Goal: Transaction & Acquisition: Book appointment/travel/reservation

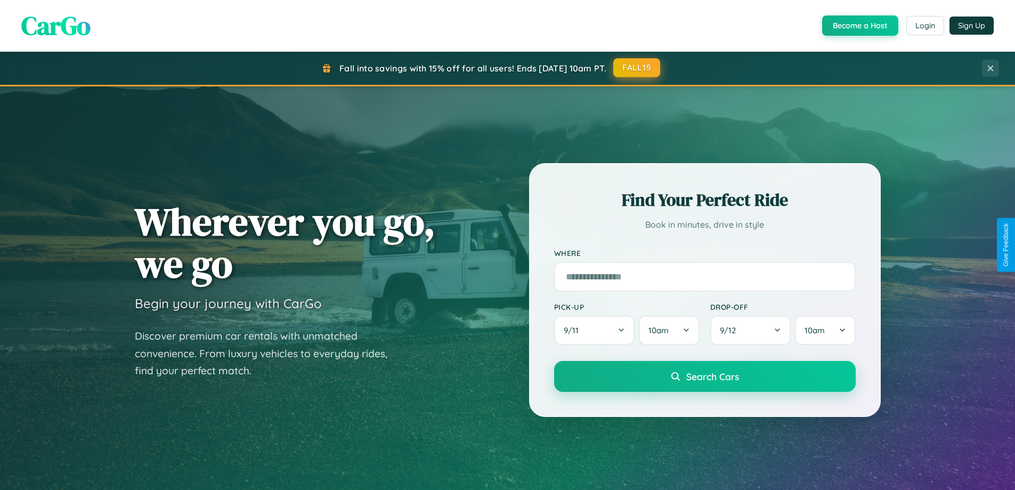
click at [637, 68] on button "FALL15" at bounding box center [636, 67] width 47 height 19
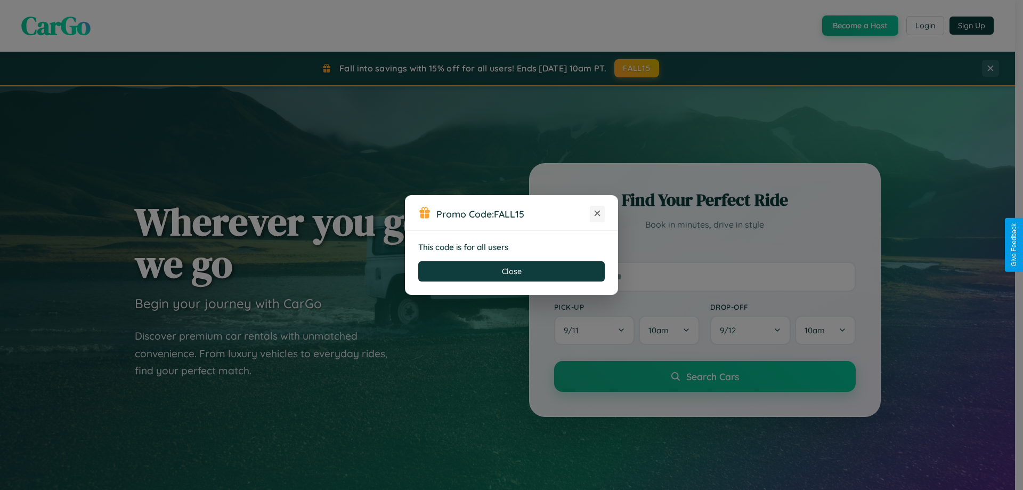
click at [597, 214] on icon at bounding box center [597, 213] width 11 height 11
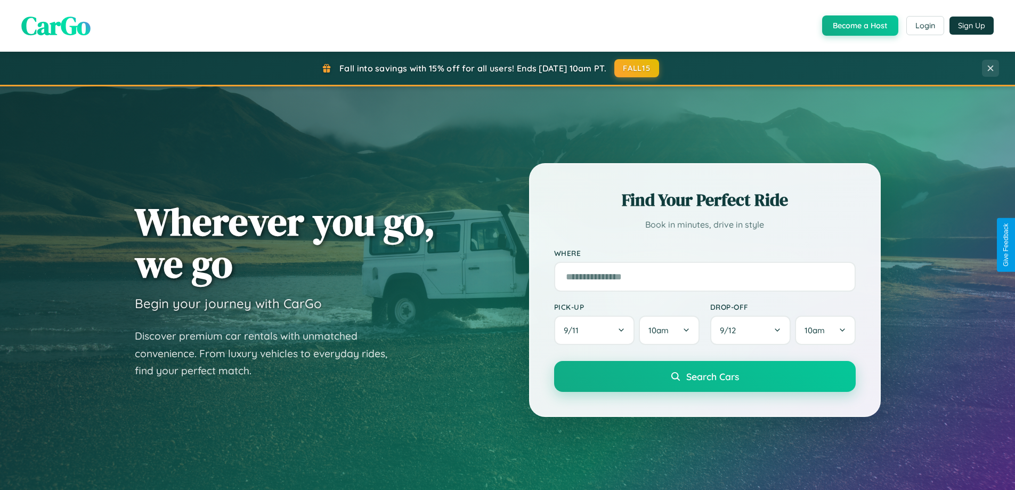
scroll to position [459, 0]
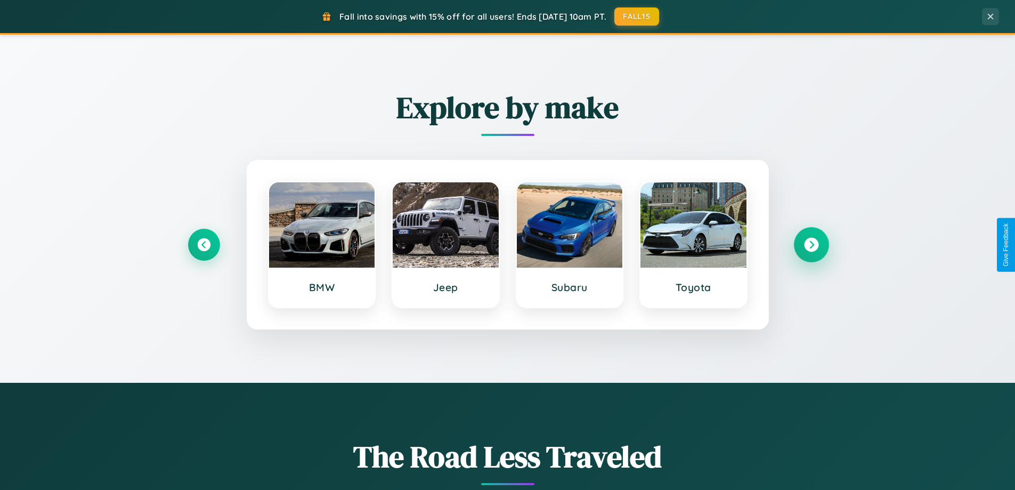
click at [811, 245] on icon at bounding box center [811, 245] width 14 height 14
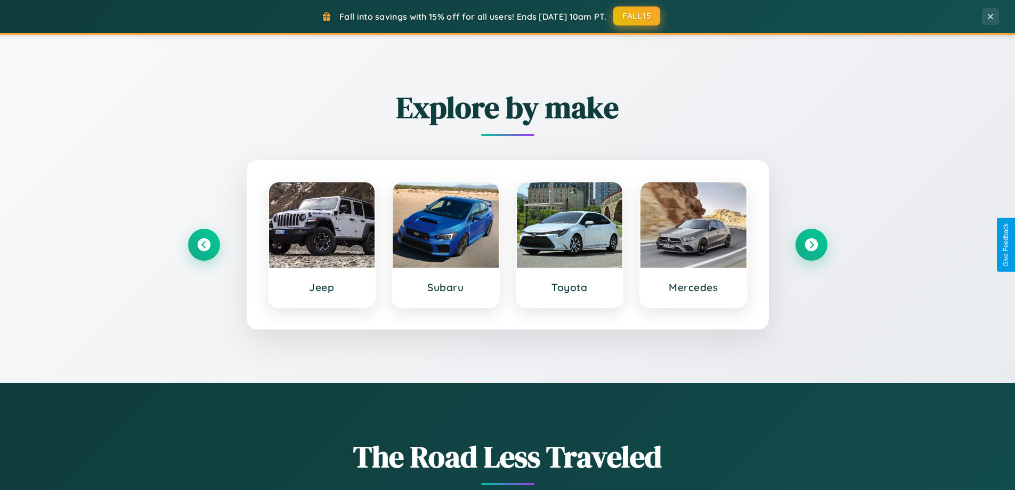
click at [637, 16] on button "FALL15" at bounding box center [636, 15] width 47 height 19
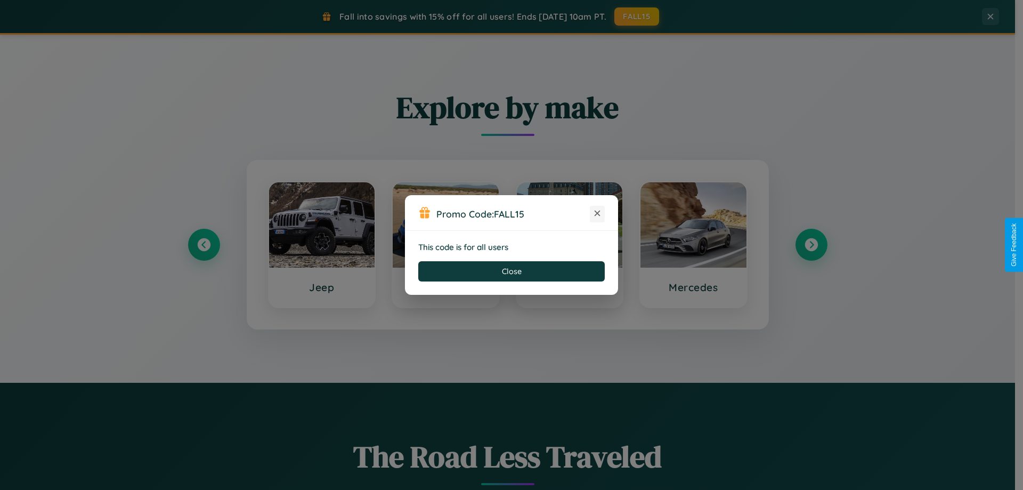
click at [597, 214] on icon at bounding box center [597, 213] width 11 height 11
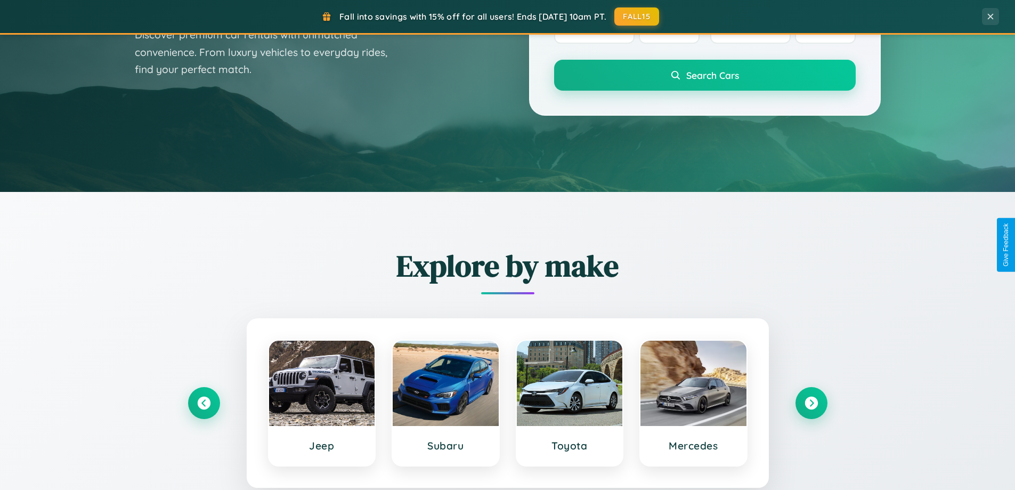
scroll to position [31, 0]
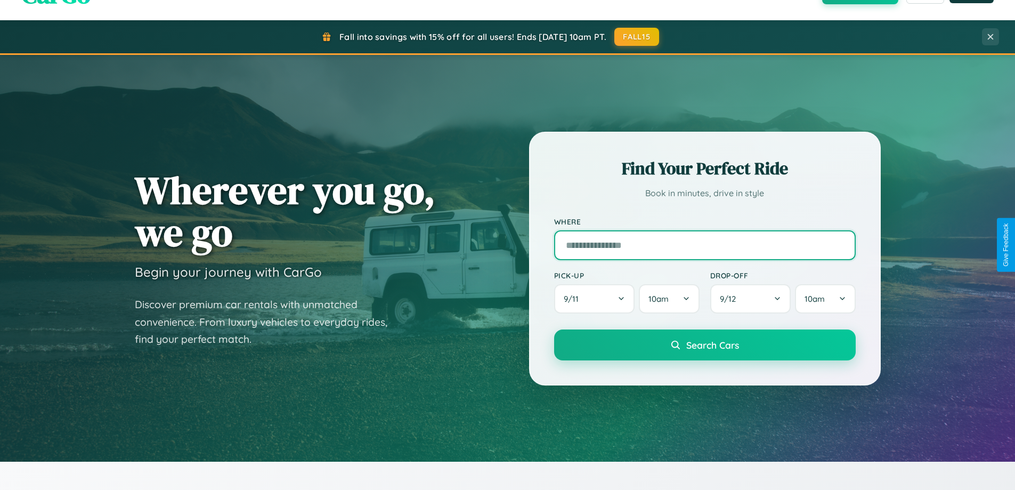
click at [704, 245] on input "text" at bounding box center [705, 245] width 302 height 30
type input "*****"
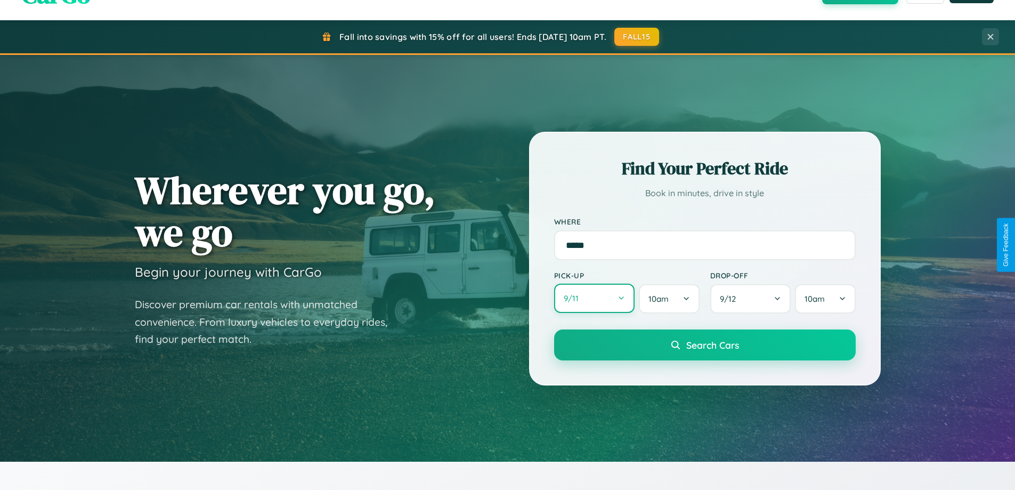
click at [594, 298] on button "9 / 11" at bounding box center [594, 297] width 81 height 29
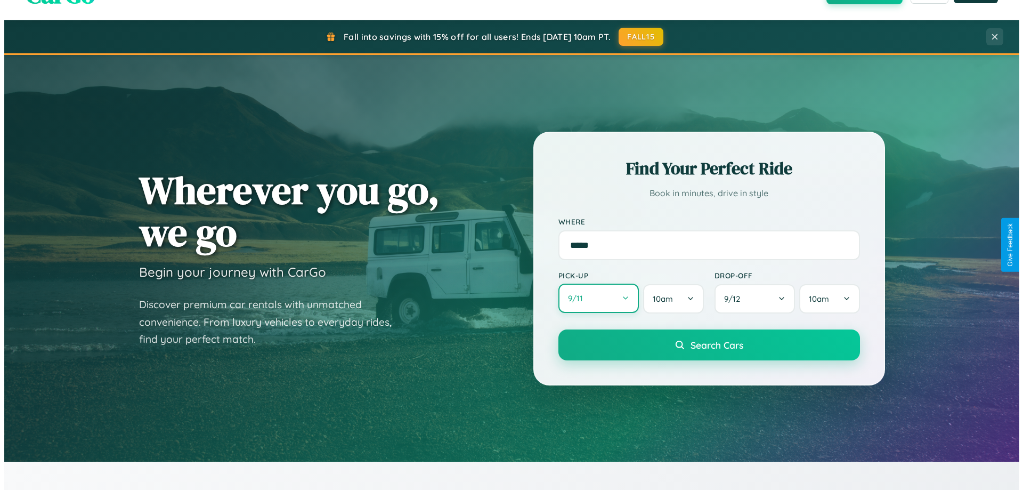
select select "*"
select select "****"
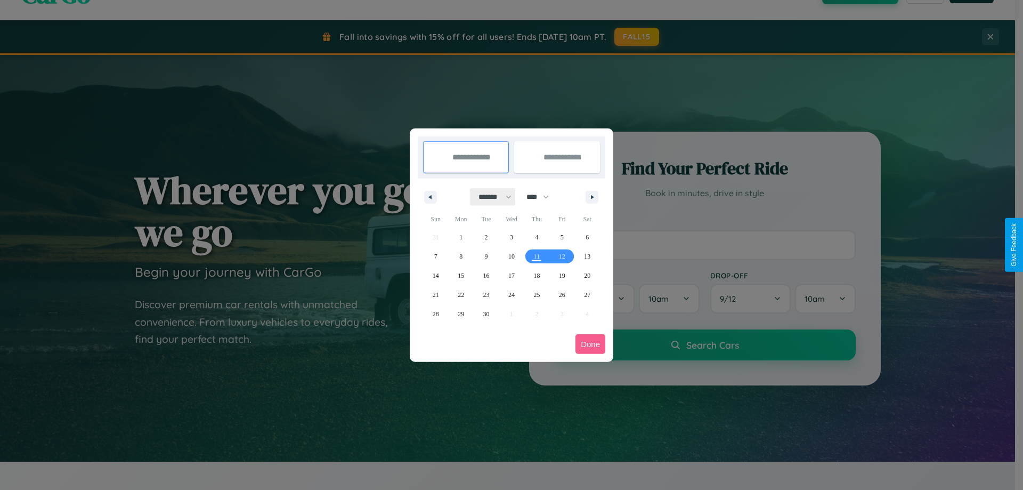
drag, startPoint x: 490, startPoint y: 197, endPoint x: 511, endPoint y: 214, distance: 27.3
click at [490, 197] on select "******* ******** ***** ***** *** **** **** ****** ********* ******* ******** **…" at bounding box center [492, 197] width 45 height 18
select select "*"
drag, startPoint x: 542, startPoint y: 197, endPoint x: 511, endPoint y: 214, distance: 35.3
click at [542, 197] on select "**** **** **** **** **** **** **** **** **** **** **** **** **** **** **** ****…" at bounding box center [537, 197] width 32 height 18
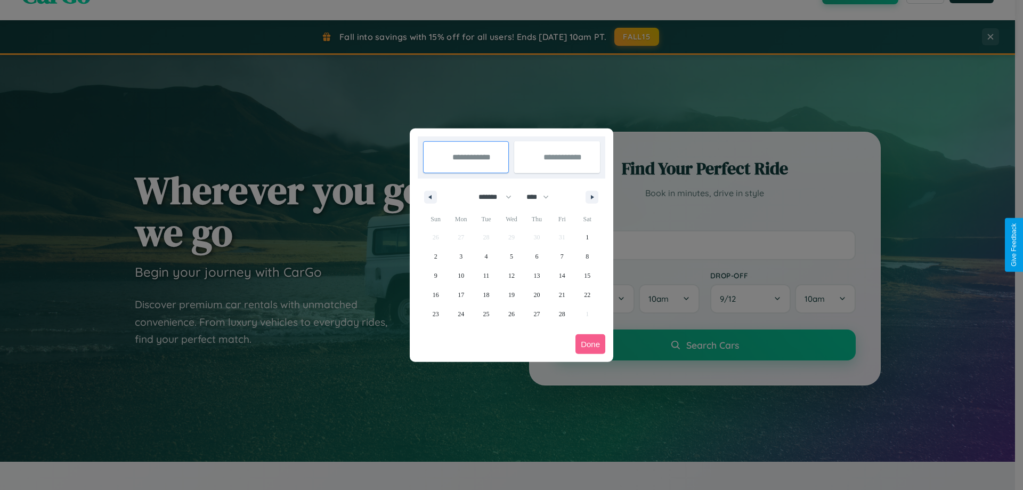
select select "****"
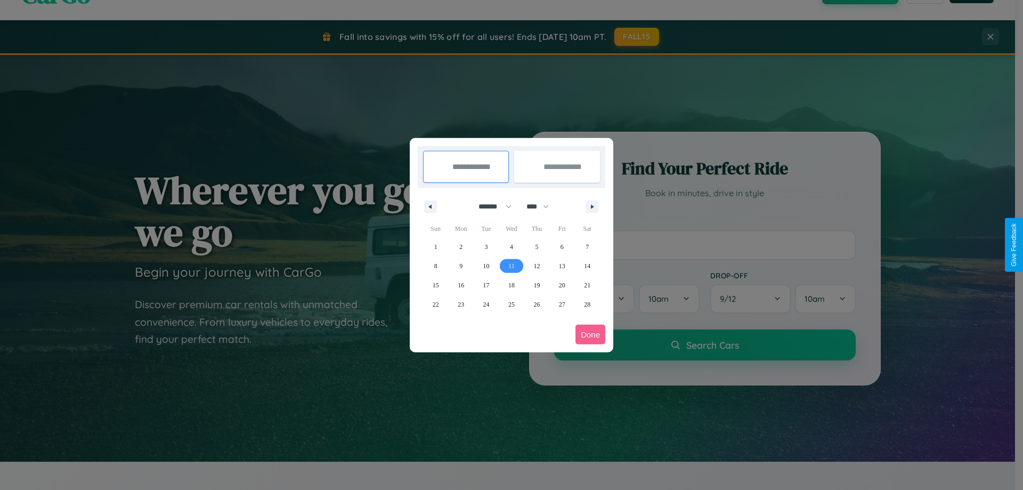
click at [511, 265] on span "11" at bounding box center [511, 265] width 6 height 19
type input "**********"
click at [587, 285] on span "21" at bounding box center [587, 284] width 6 height 19
type input "**********"
click at [590, 334] on button "Done" at bounding box center [590, 334] width 30 height 20
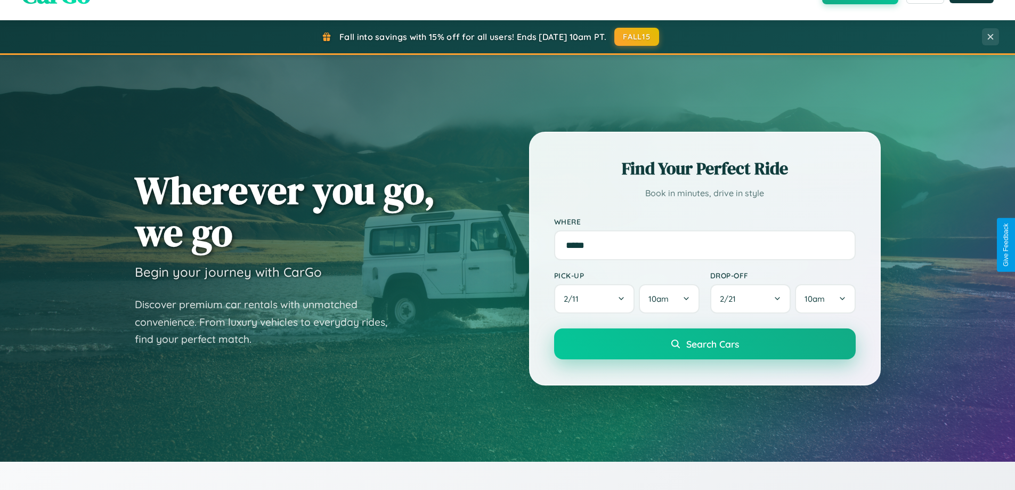
click at [704, 344] on span "Search Cars" at bounding box center [712, 344] width 53 height 12
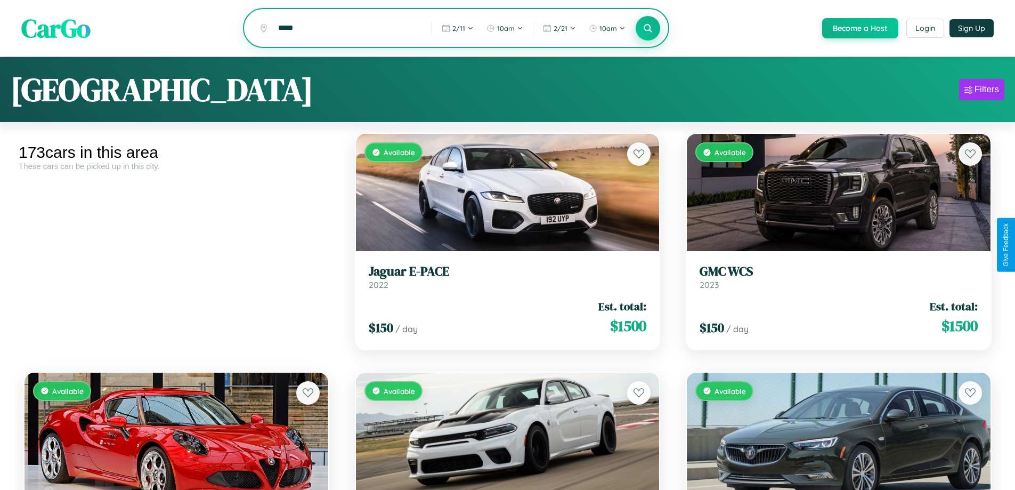
click at [647, 29] on icon at bounding box center [648, 28] width 10 height 10
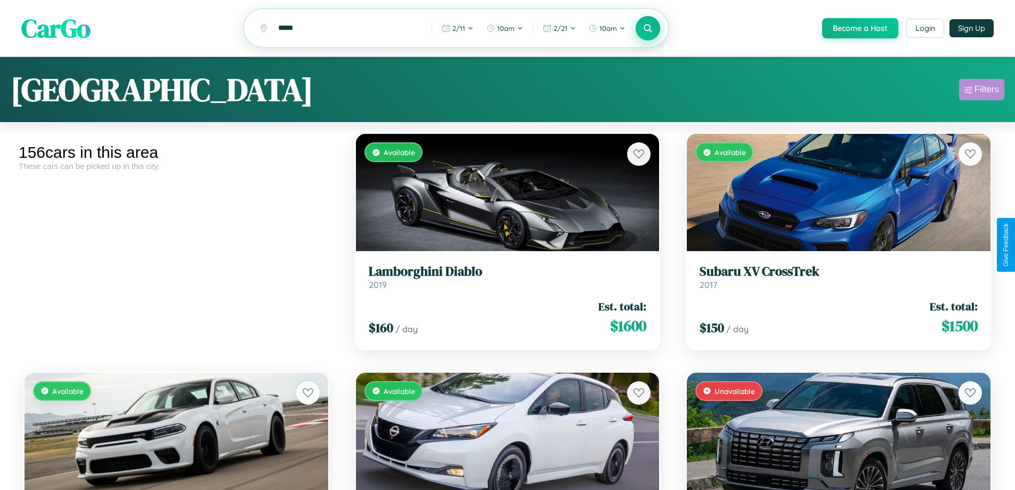
click at [981, 91] on div "Filters" at bounding box center [986, 89] width 25 height 11
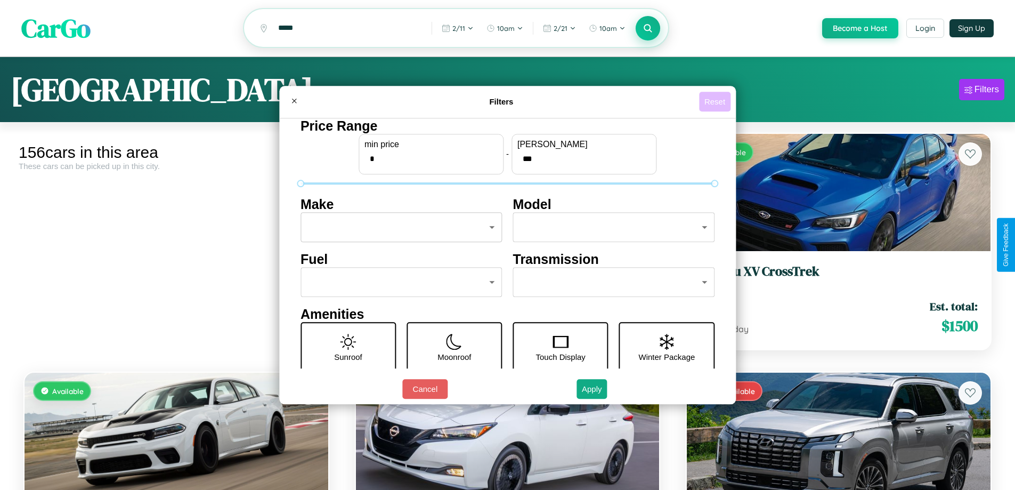
click at [716, 101] on button "Reset" at bounding box center [714, 102] width 31 height 20
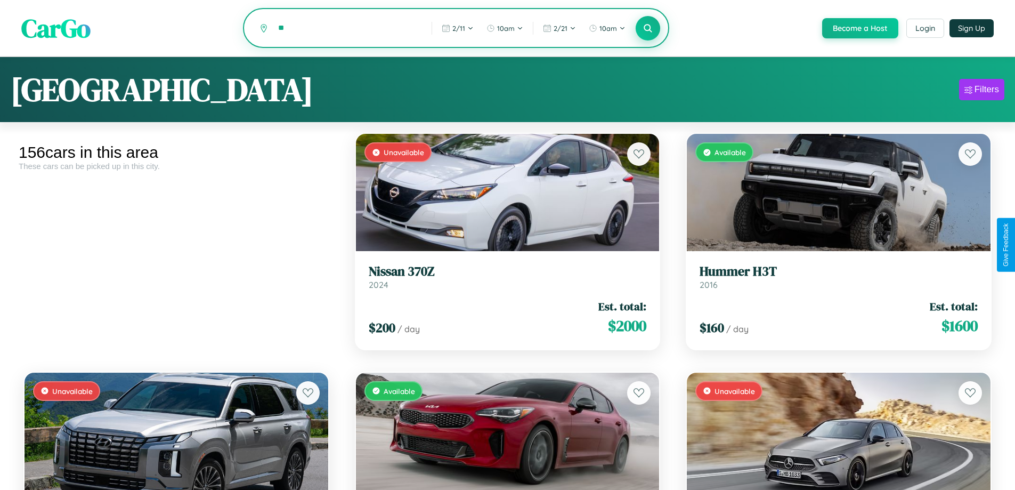
type input "*"
type input "*********"
click at [647, 29] on icon at bounding box center [648, 28] width 10 height 10
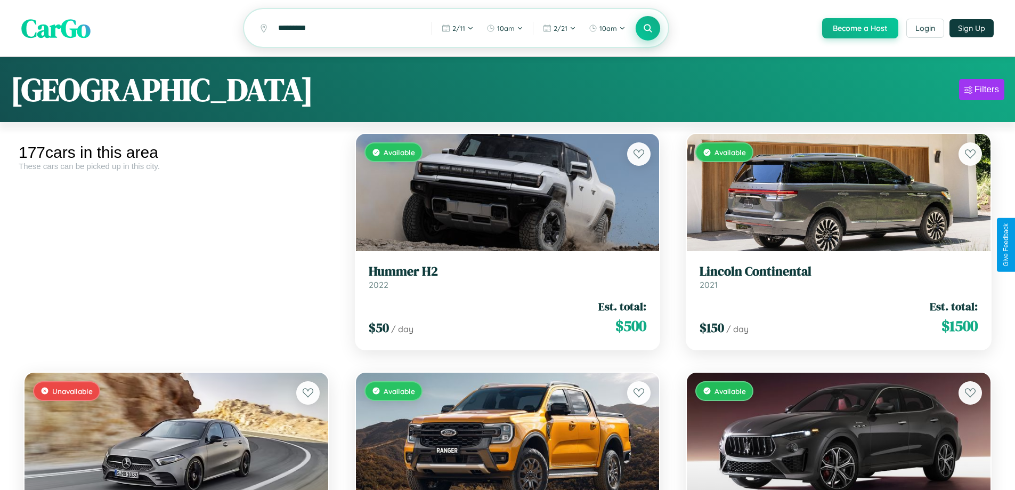
scroll to position [3490, 0]
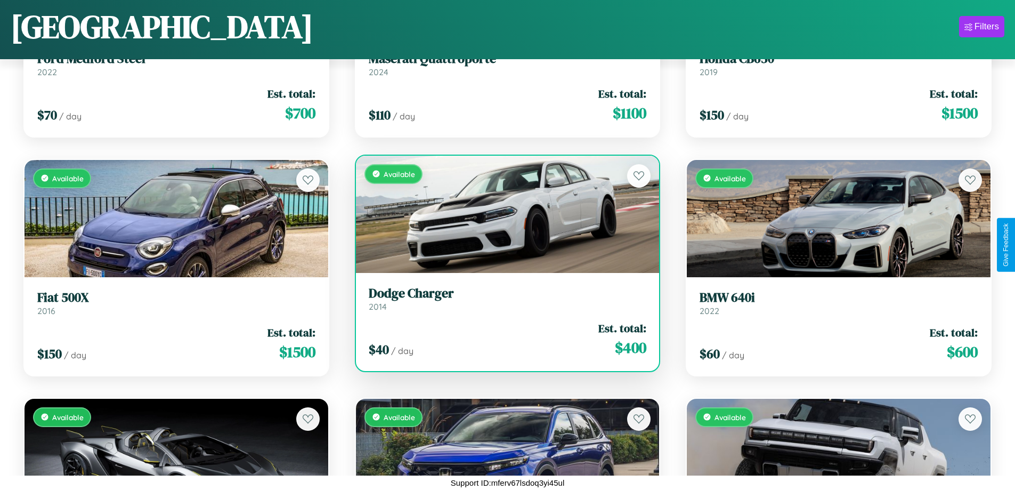
click at [503, 298] on h3 "Dodge Charger" at bounding box center [508, 293] width 278 height 15
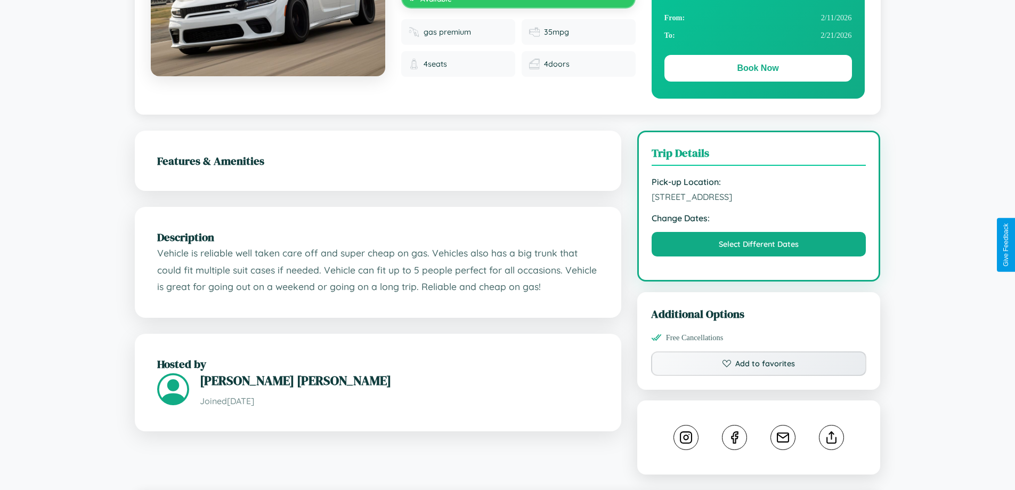
scroll to position [350, 0]
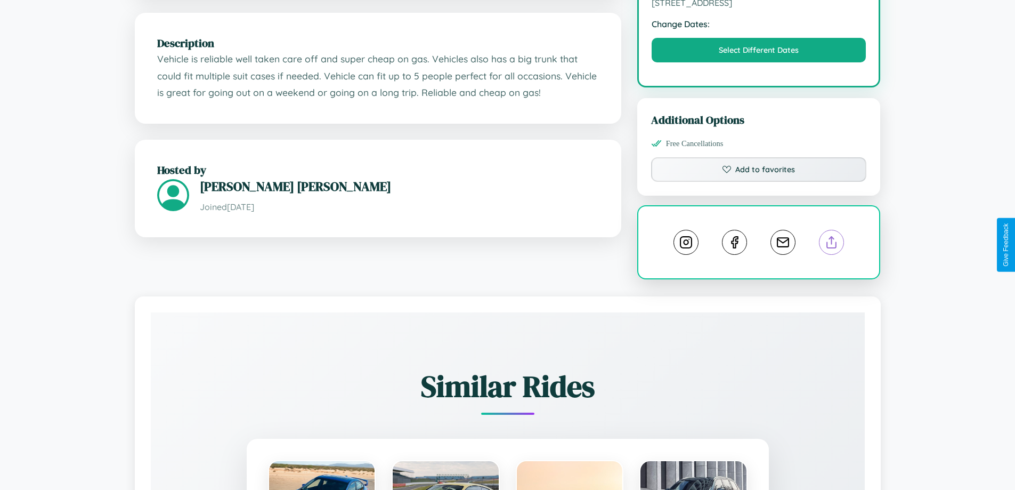
click at [832, 244] on line at bounding box center [832, 240] width 0 height 7
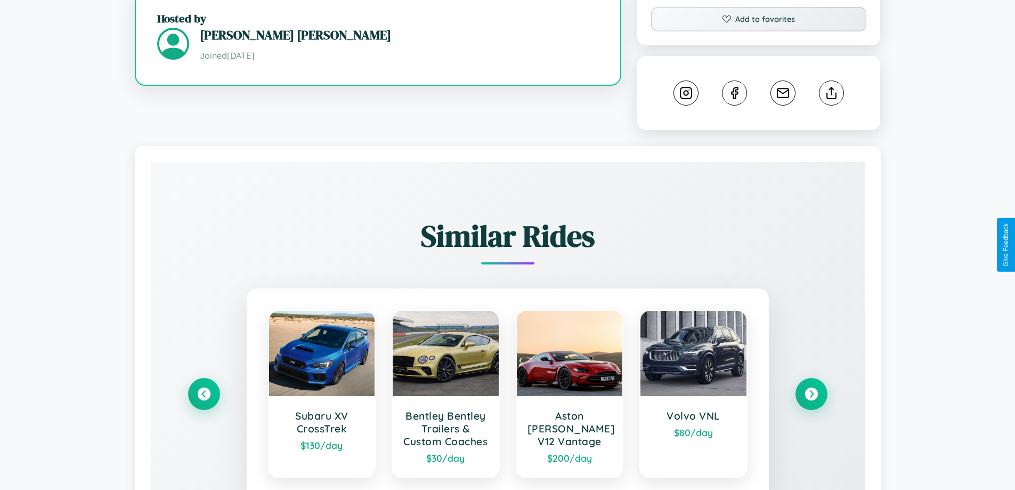
scroll to position [619, 0]
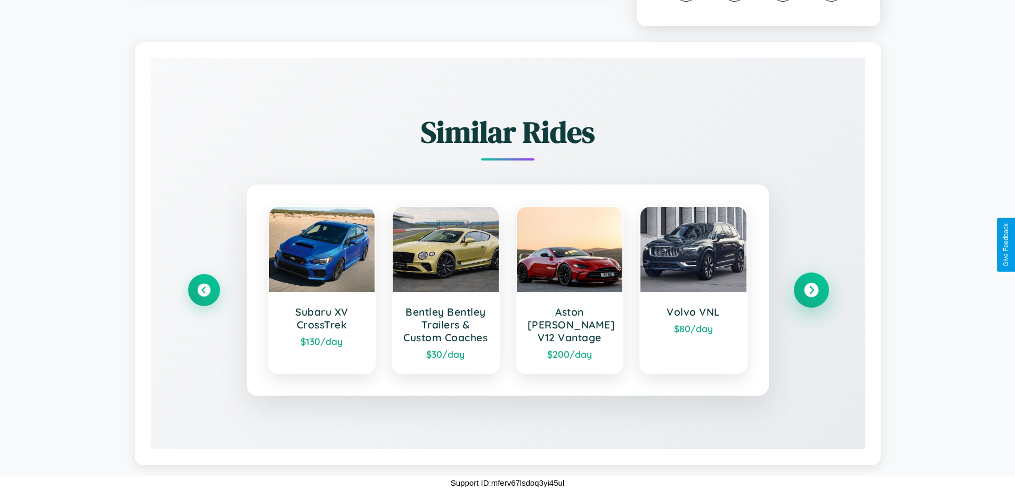
click at [811, 283] on icon at bounding box center [811, 290] width 14 height 14
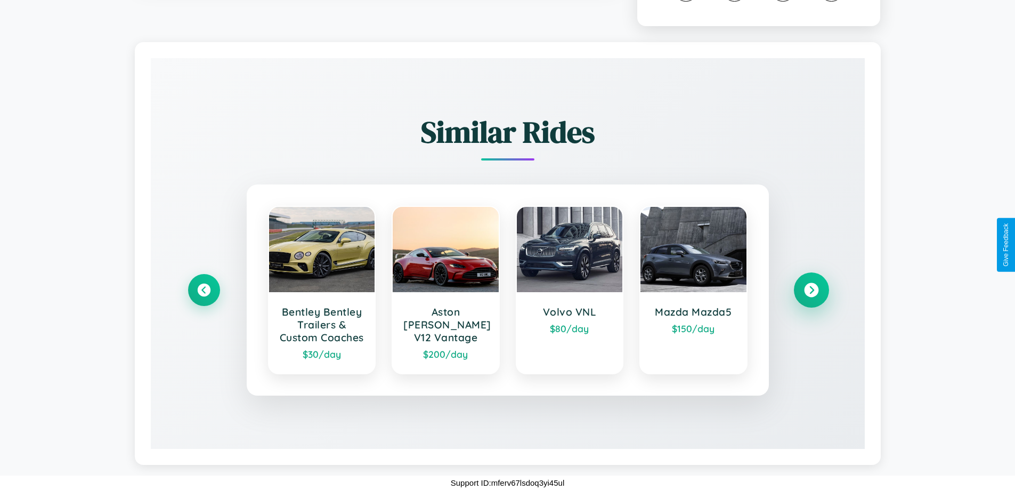
click at [811, 283] on icon at bounding box center [811, 290] width 14 height 14
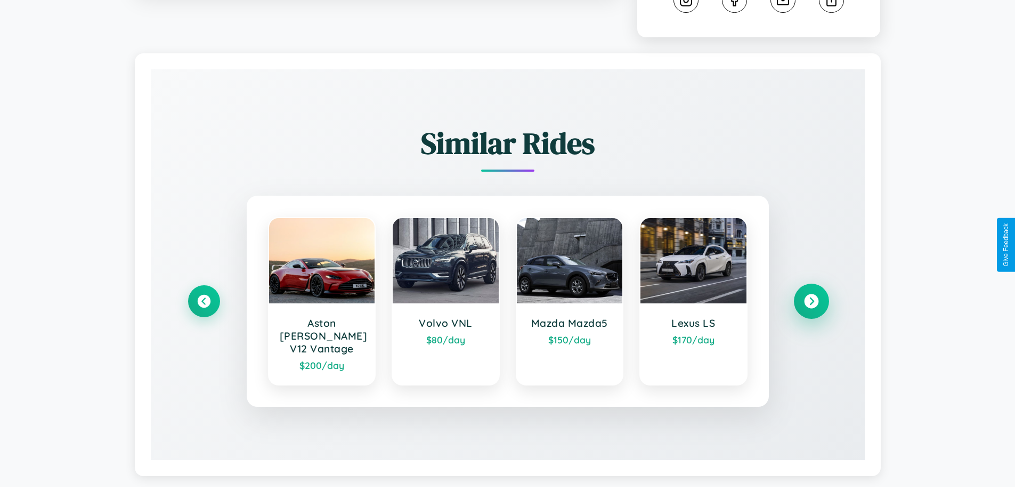
click at [811, 296] on icon at bounding box center [811, 301] width 14 height 14
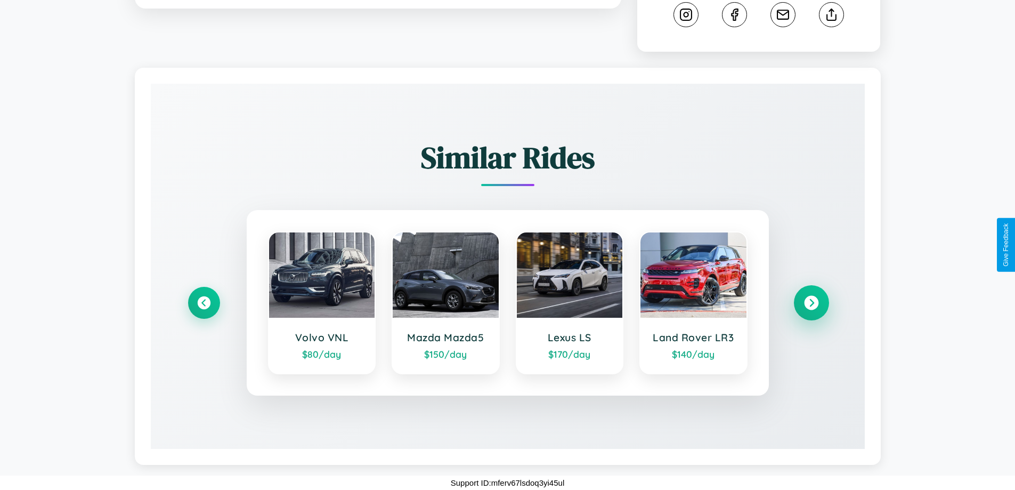
click at [811, 303] on icon at bounding box center [811, 303] width 14 height 14
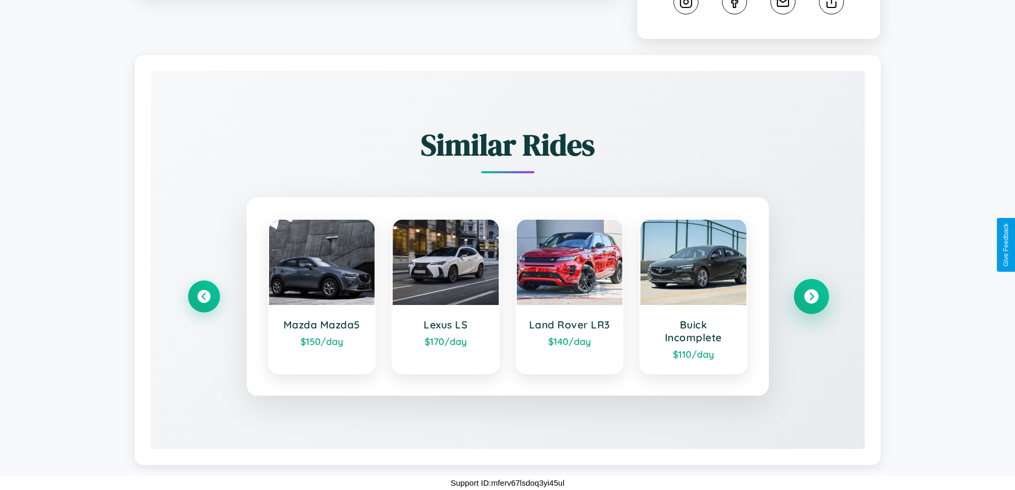
click at [811, 296] on icon at bounding box center [811, 296] width 14 height 14
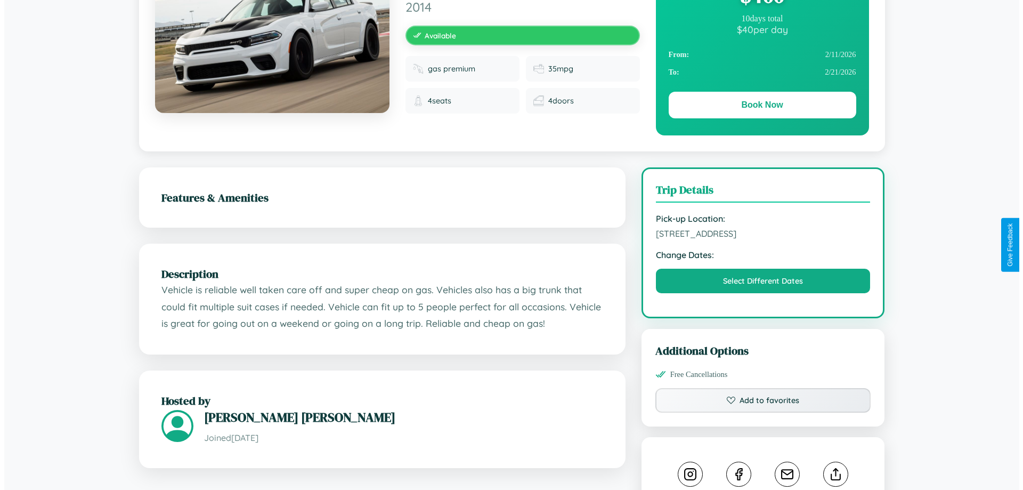
scroll to position [0, 0]
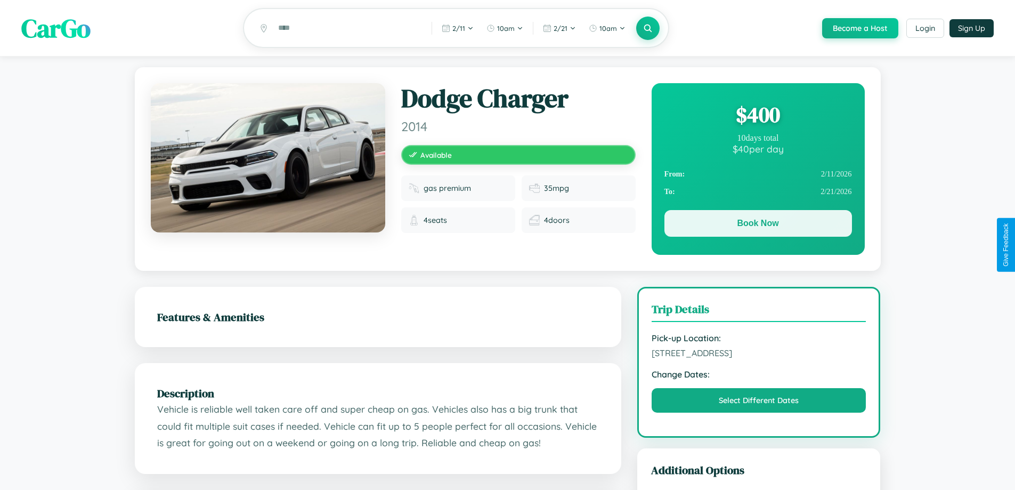
click at [758, 225] on button "Book Now" at bounding box center [758, 223] width 188 height 27
